Goal: Task Accomplishment & Management: Manage account settings

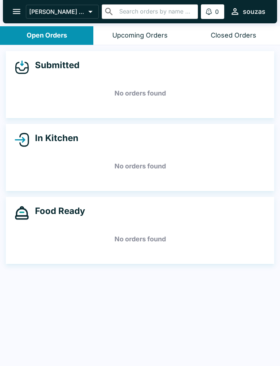
click at [279, 9] on header "Souza's Fish House ​ ​ 0 Alerts souzas" at bounding box center [140, 13] width 280 height 26
click at [204, 364] on div "Submitted No orders found In Kitchen No orders found Food Ready No orders found" at bounding box center [140, 206] width 280 height 322
click at [2, 180] on div at bounding box center [3, 183] width 7 height 366
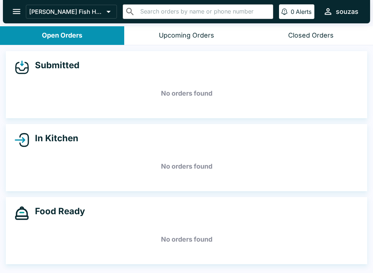
click at [13, 9] on icon "open drawer" at bounding box center [17, 12] width 10 height 10
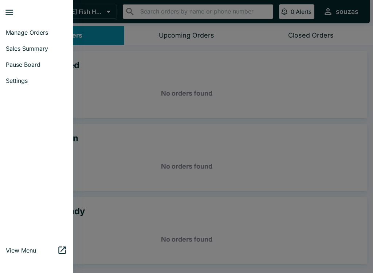
click at [279, 120] on div at bounding box center [186, 136] width 373 height 273
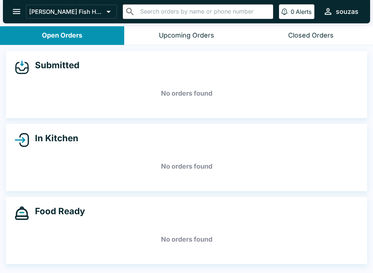
click at [18, 12] on icon "open drawer" at bounding box center [17, 12] width 10 height 10
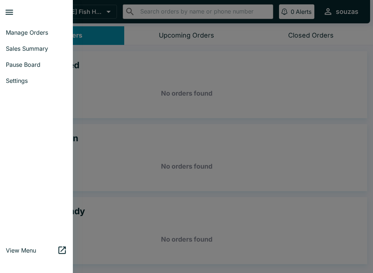
click at [38, 66] on span "Pause Board" at bounding box center [36, 64] width 61 height 7
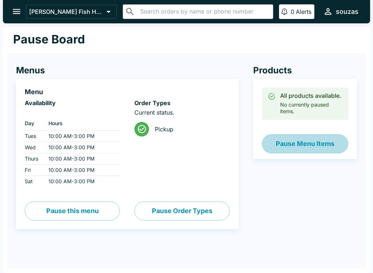
click at [290, 145] on button "Pause Menu Items" at bounding box center [305, 143] width 86 height 19
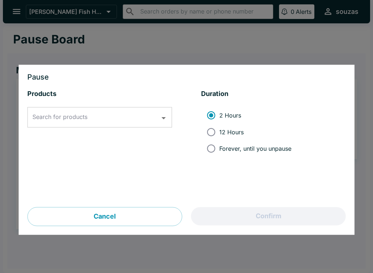
click at [169, 118] on button "Open" at bounding box center [163, 117] width 11 height 11
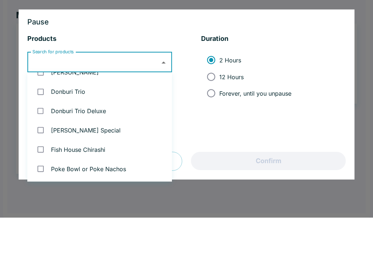
scroll to position [513, 0]
click at [9, 76] on div at bounding box center [186, 136] width 373 height 273
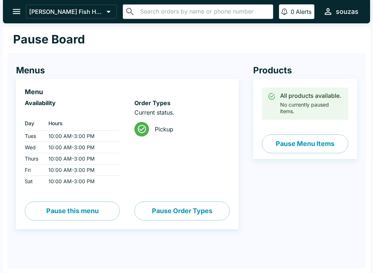
click at [21, 15] on icon "open drawer" at bounding box center [17, 12] width 10 height 10
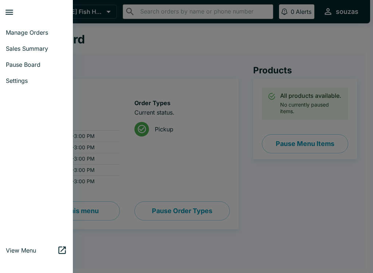
click at [140, 50] on div at bounding box center [186, 136] width 373 height 273
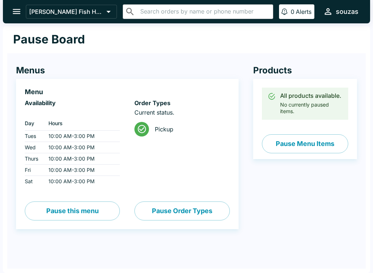
click at [15, 11] on icon "open drawer" at bounding box center [17, 11] width 8 height 5
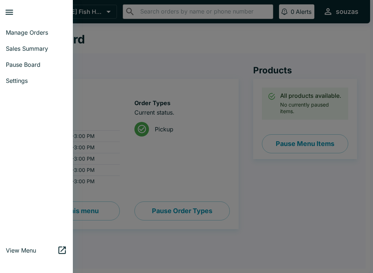
click at [28, 31] on span "Manage Orders" at bounding box center [36, 32] width 61 height 7
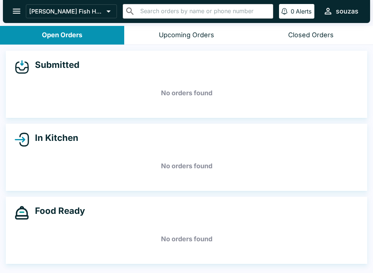
scroll to position [0, 0]
